Goal: Task Accomplishment & Management: Complete application form

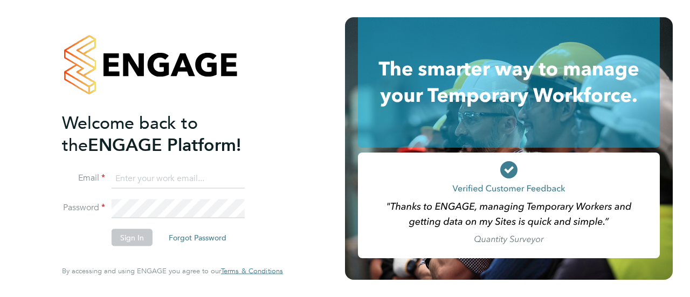
type input "[PERSON_NAME][EMAIL_ADDRESS][PERSON_NAME][DOMAIN_NAME]"
click at [125, 239] on button "Sign In" at bounding box center [132, 237] width 41 height 17
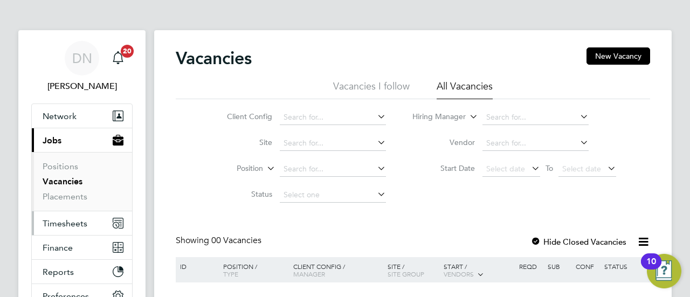
click at [66, 221] on span "Timesheets" at bounding box center [65, 223] width 45 height 10
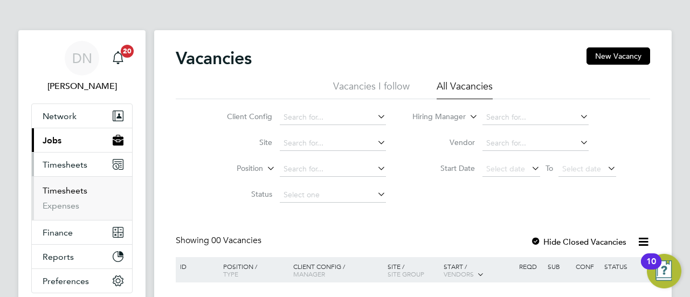
drag, startPoint x: 67, startPoint y: 186, endPoint x: 152, endPoint y: 186, distance: 85.2
click at [67, 186] on link "Timesheets" at bounding box center [65, 190] width 45 height 10
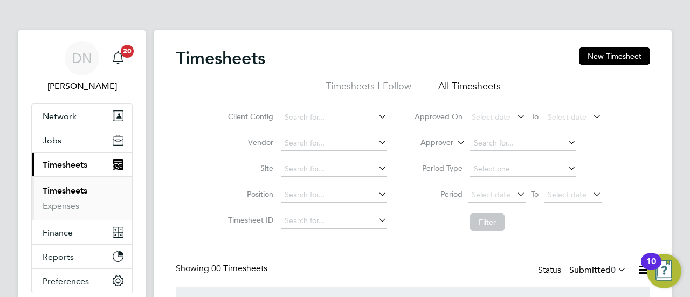
drag, startPoint x: 596, startPoint y: 62, endPoint x: 682, endPoint y: 78, distance: 87.1
click at [596, 62] on button "New Timesheet" at bounding box center [614, 55] width 71 height 17
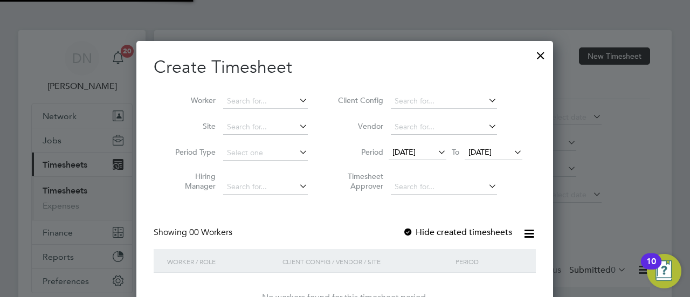
scroll to position [5, 5]
click at [240, 98] on input at bounding box center [265, 101] width 85 height 15
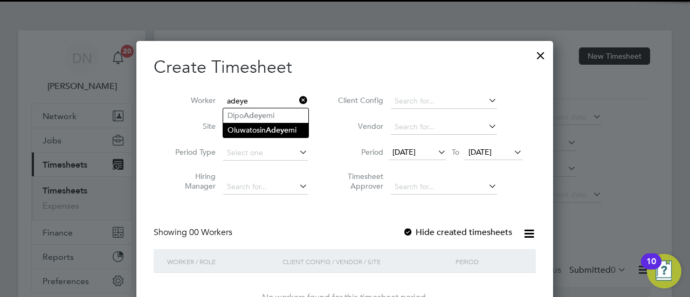
click at [271, 130] on b "Adeye" at bounding box center [277, 130] width 23 height 9
type input "Oluwatosin Adeyemi"
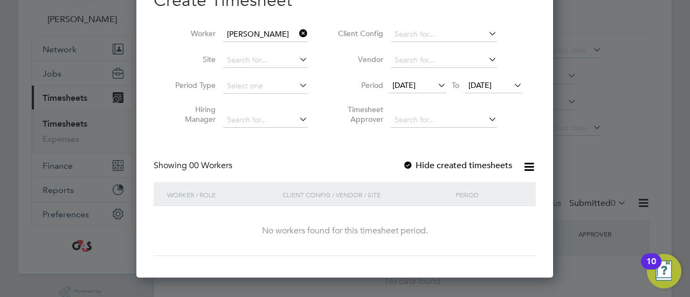
scroll to position [0, 0]
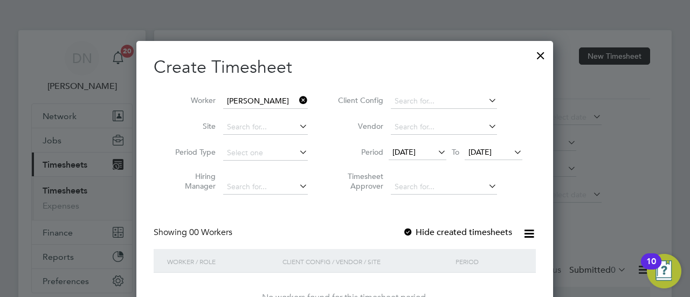
click at [425, 157] on span "09 Sep 2025" at bounding box center [418, 153] width 58 height 15
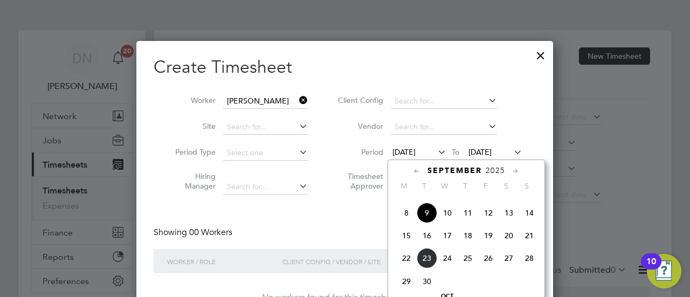
scroll to position [401, 0]
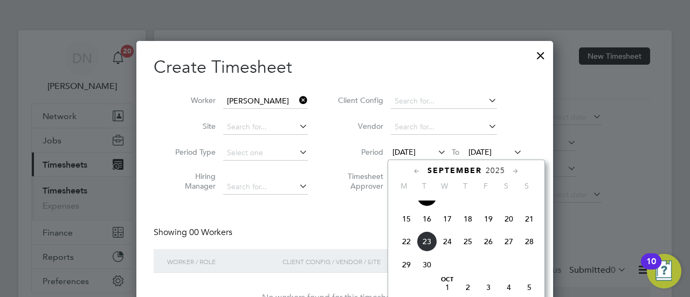
click at [403, 250] on span "22" at bounding box center [406, 241] width 20 height 20
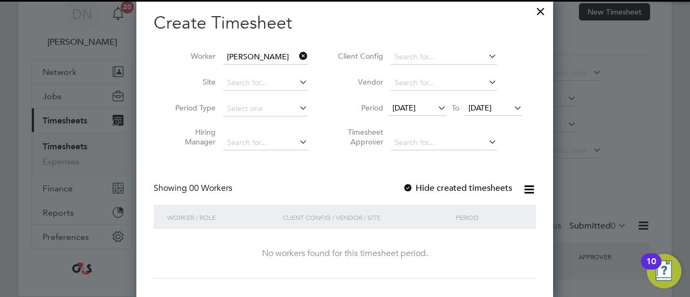
scroll to position [54, 0]
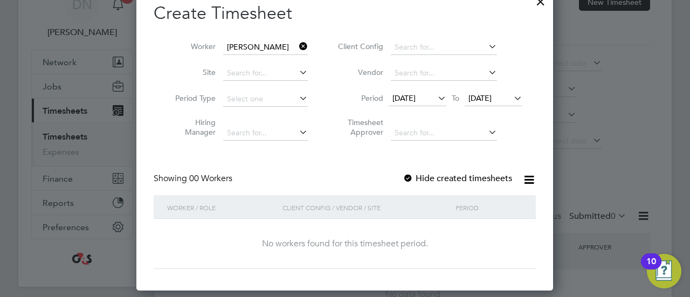
click at [412, 178] on div at bounding box center [408, 179] width 11 height 11
click at [411, 179] on div at bounding box center [408, 179] width 11 height 11
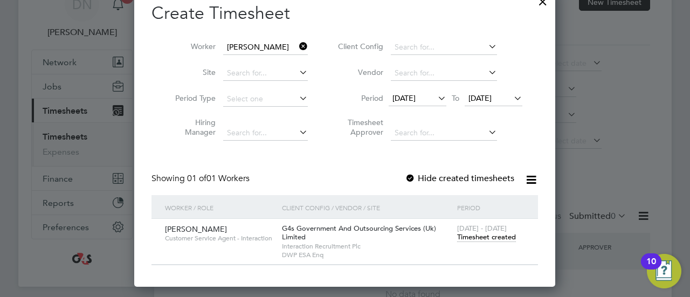
scroll to position [300, 422]
click at [481, 238] on span "Timesheet created" at bounding box center [486, 237] width 59 height 10
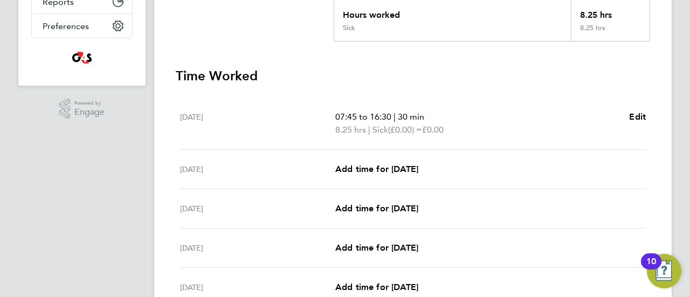
scroll to position [270, 0]
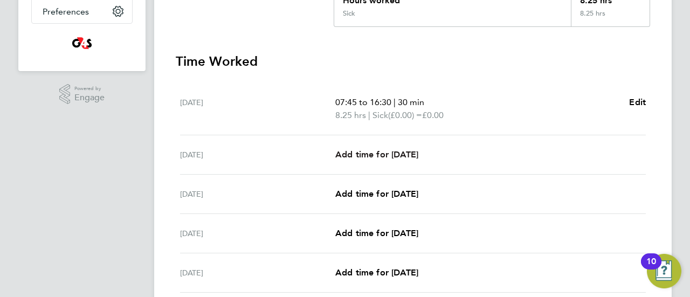
click at [346, 152] on span "Add time for Tue 23 Sep" at bounding box center [376, 154] width 83 height 10
select select "30"
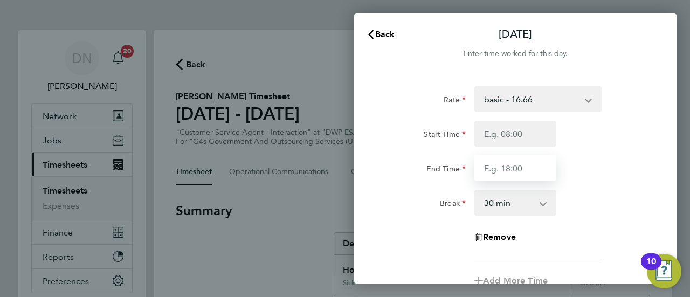
click at [525, 173] on input "End Time" at bounding box center [515, 168] width 82 height 26
type input "11:46"
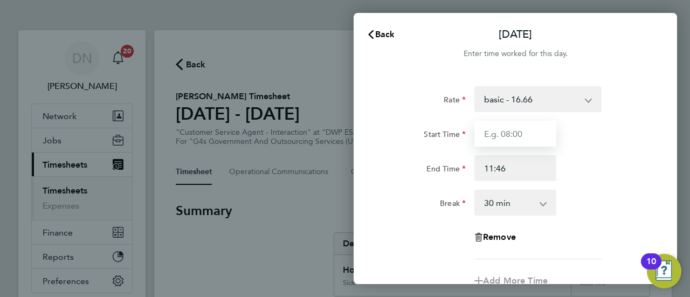
click at [509, 137] on input "Start Time" at bounding box center [515, 134] width 82 height 26
type input "08:45"
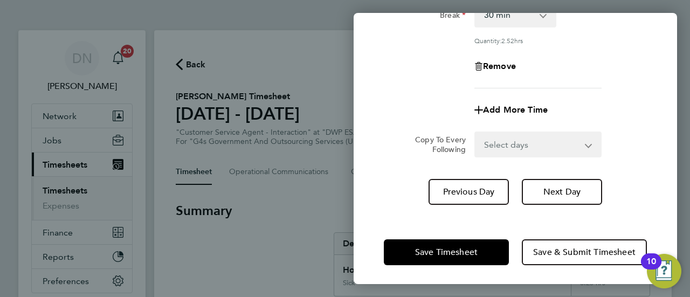
scroll to position [190, 0]
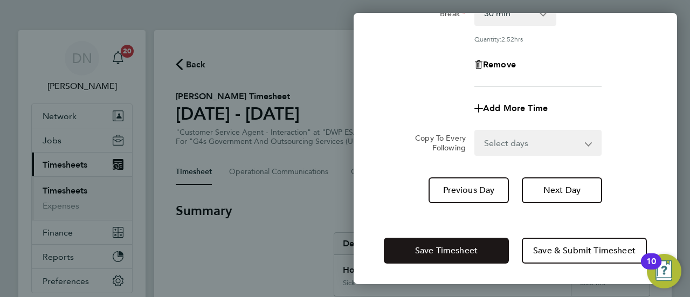
click at [442, 245] on span "Save Timesheet" at bounding box center [446, 250] width 63 height 11
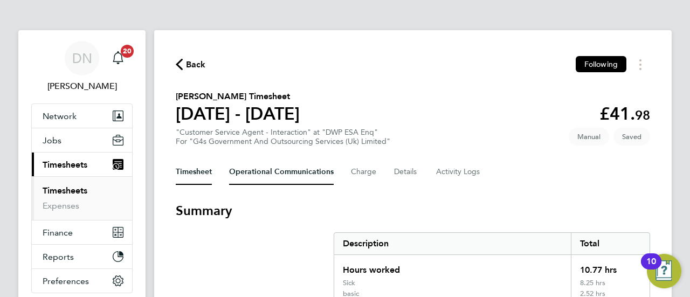
click at [299, 175] on Communications-tab "Operational Communications" at bounding box center [281, 172] width 105 height 26
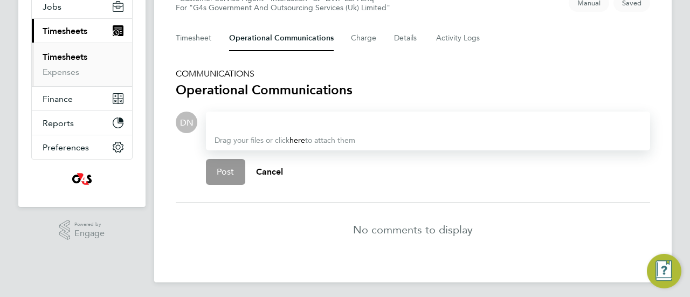
scroll to position [136, 0]
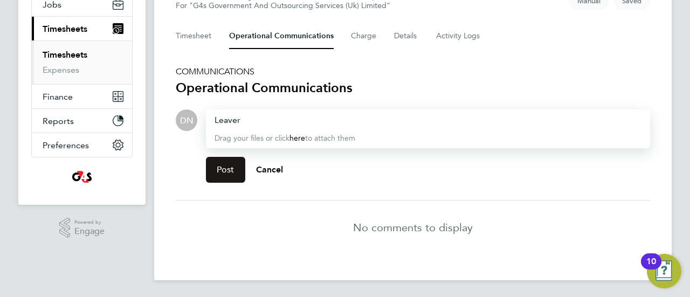
click at [239, 171] on button "Post" at bounding box center [225, 170] width 39 height 26
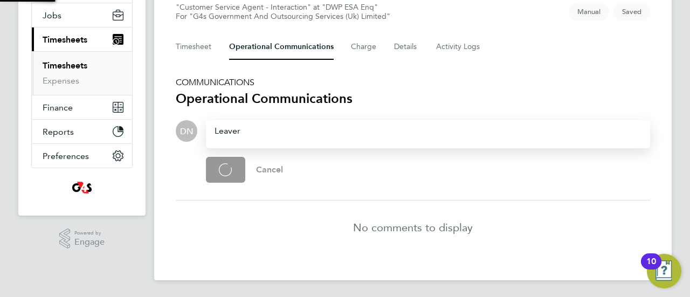
scroll to position [99, 0]
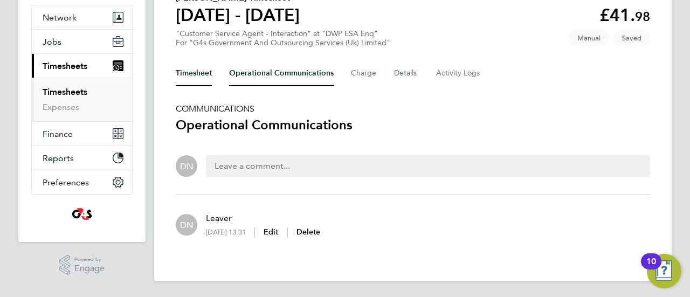
click at [193, 67] on button "Timesheet" at bounding box center [194, 73] width 36 height 26
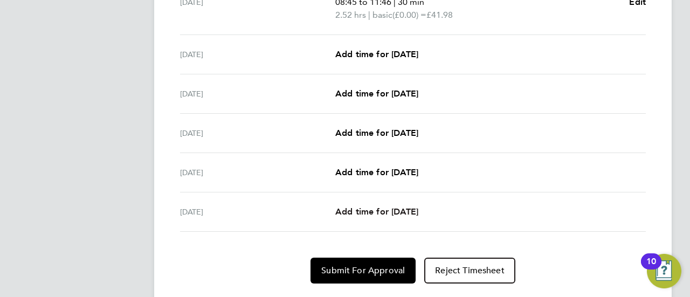
scroll to position [460, 0]
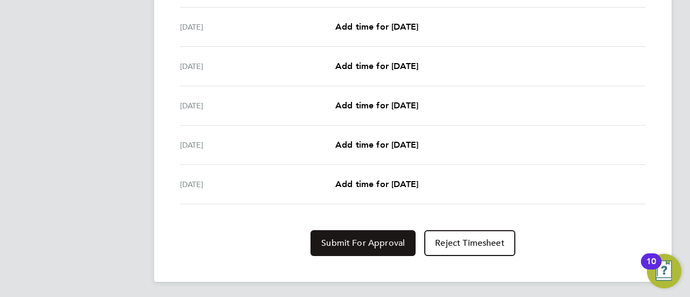
click at [369, 238] on span "Submit For Approval" at bounding box center [363, 243] width 84 height 11
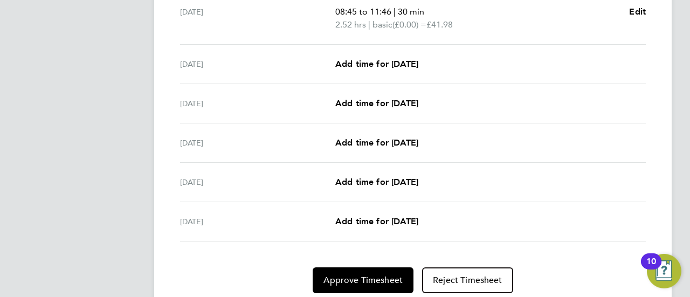
scroll to position [407, 0]
